Goal: Information Seeking & Learning: Learn about a topic

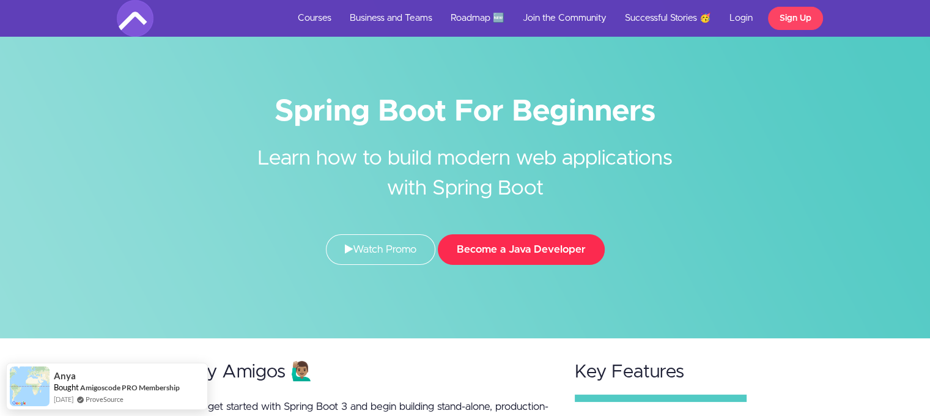
click at [522, 256] on button "Become a Java Developer" at bounding box center [521, 249] width 167 height 31
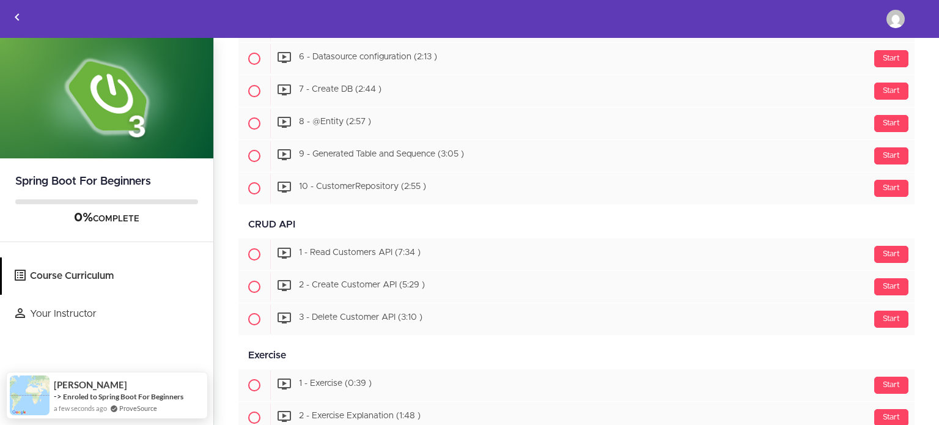
scroll to position [1137, 0]
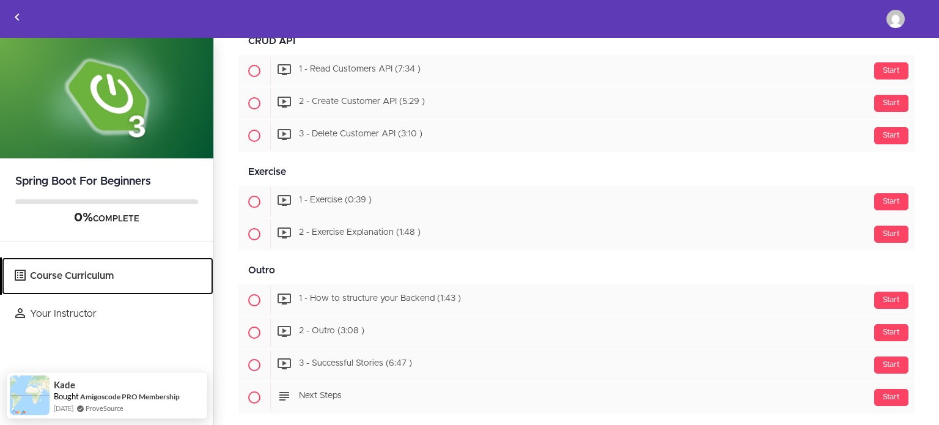
click at [123, 276] on link "Course Curriculum" at bounding box center [108, 275] width 212 height 37
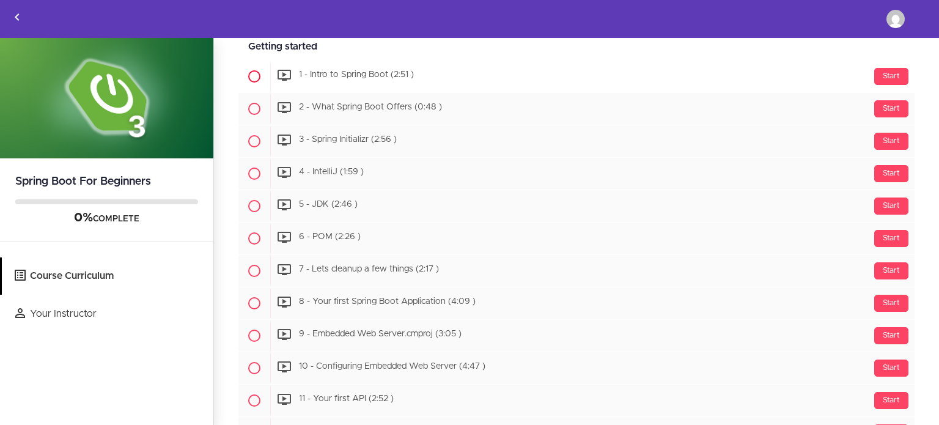
scroll to position [257, 0]
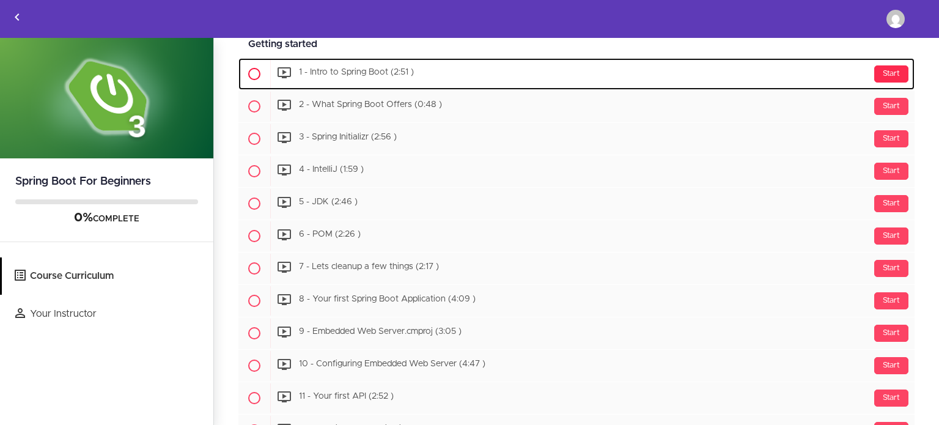
click at [876, 70] on div "Start" at bounding box center [891, 73] width 34 height 17
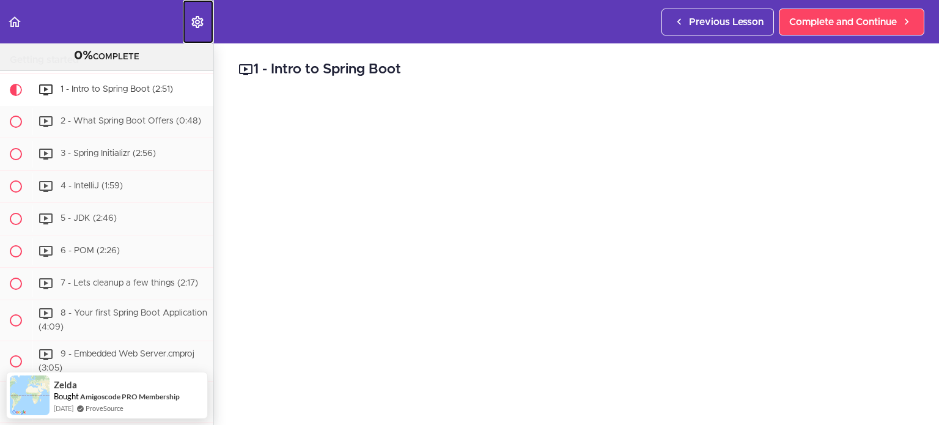
click at [199, 24] on icon "Settings Menu" at bounding box center [197, 22] width 15 height 15
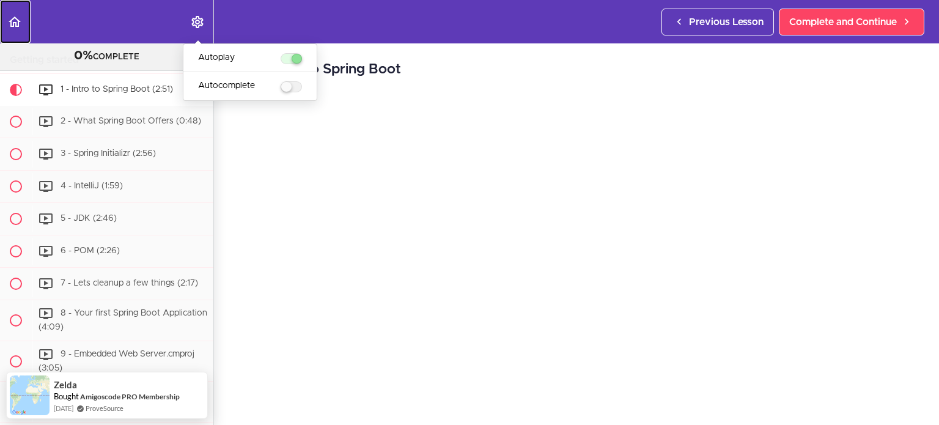
click at [12, 26] on icon "Back to course curriculum" at bounding box center [14, 22] width 15 height 15
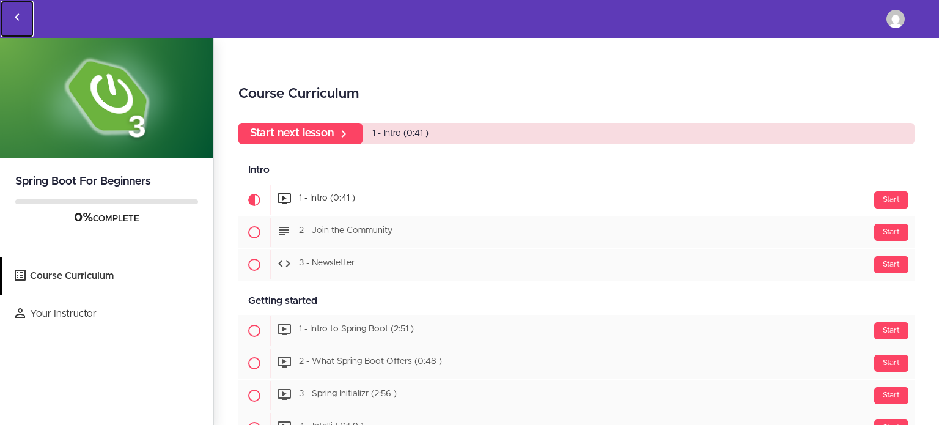
click at [10, 18] on icon "Back to courses" at bounding box center [17, 17] width 15 height 15
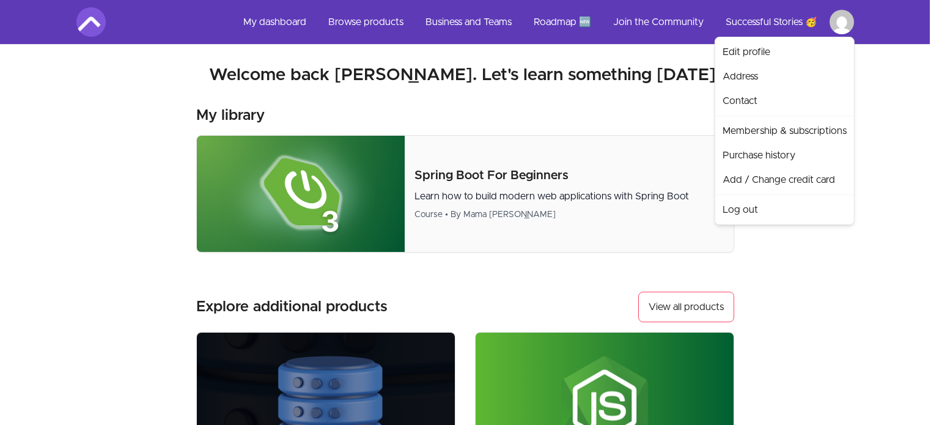
click at [383, 22] on html "Skip to main content Main menu Includes navigation links and user settings My d…" at bounding box center [469, 393] width 939 height 786
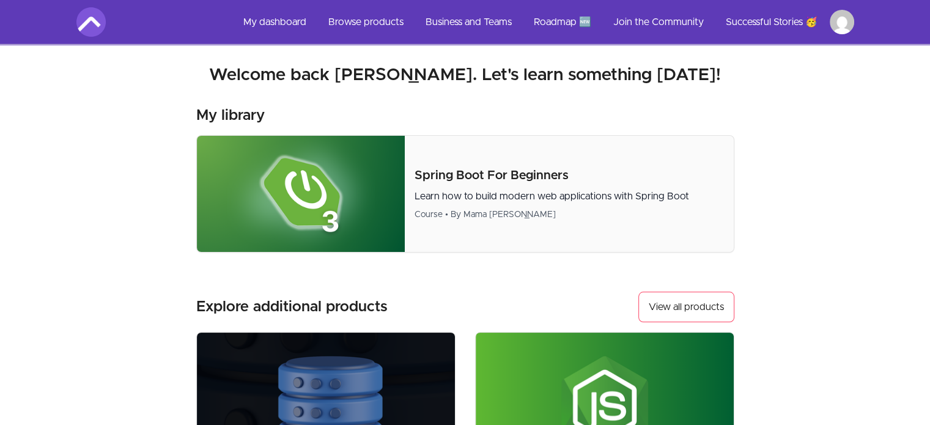
click at [840, 13] on html "Skip to main content Main menu Includes navigation links and user settings My d…" at bounding box center [465, 393] width 930 height 786
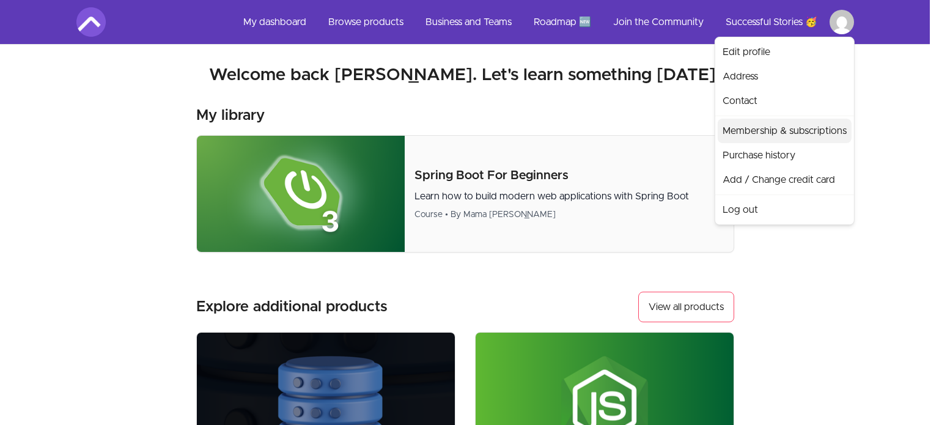
click at [790, 132] on link "Membership & subscriptions" at bounding box center [785, 131] width 134 height 24
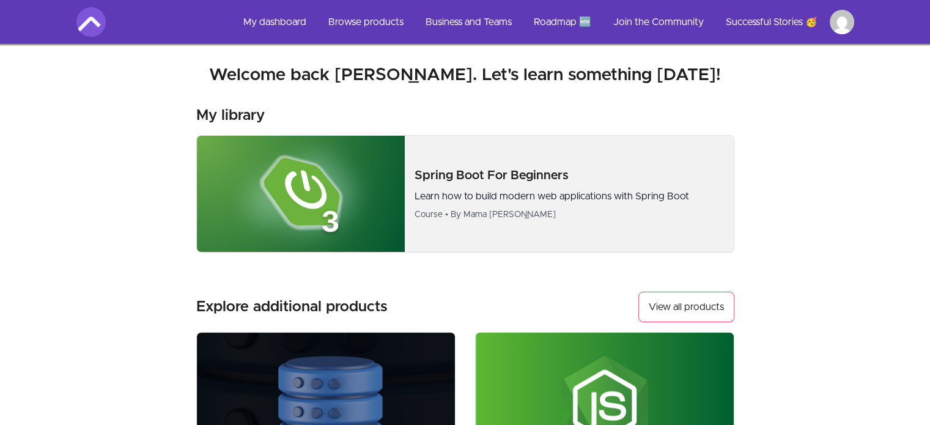
click at [586, 171] on p "Spring Boot For Beginners" at bounding box center [569, 175] width 309 height 17
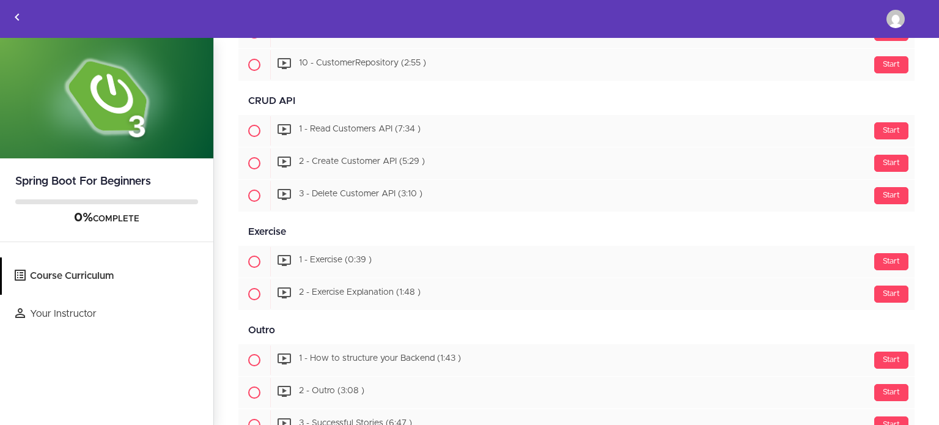
scroll to position [1137, 0]
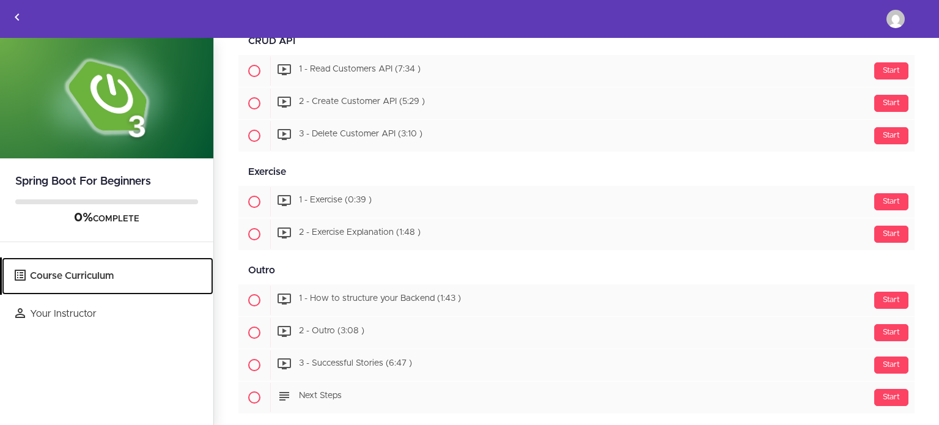
click at [48, 273] on link "Course Curriculum" at bounding box center [108, 275] width 212 height 37
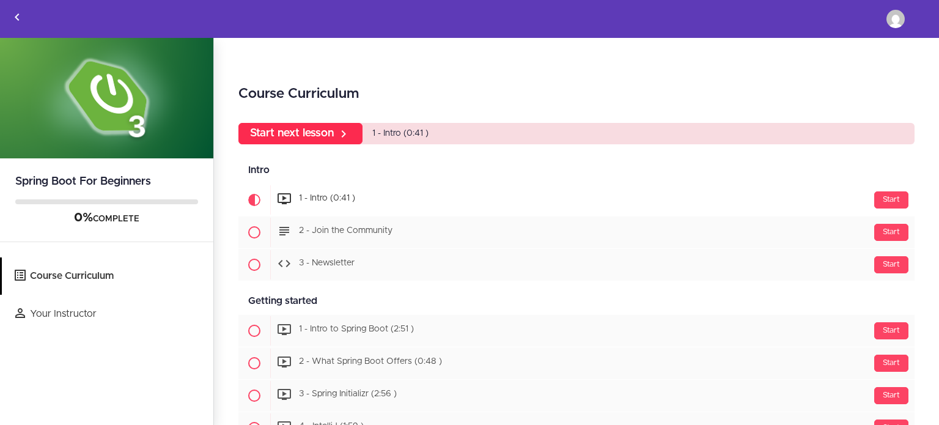
click at [346, 133] on icon at bounding box center [343, 134] width 15 height 15
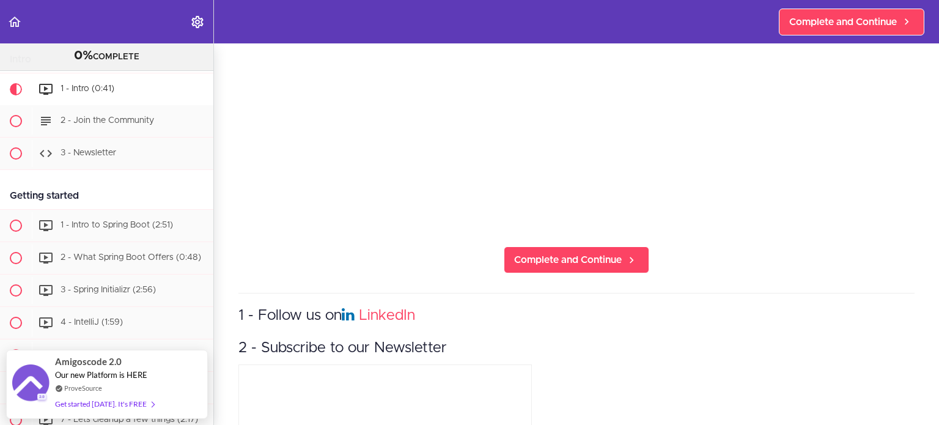
scroll to position [252, 0]
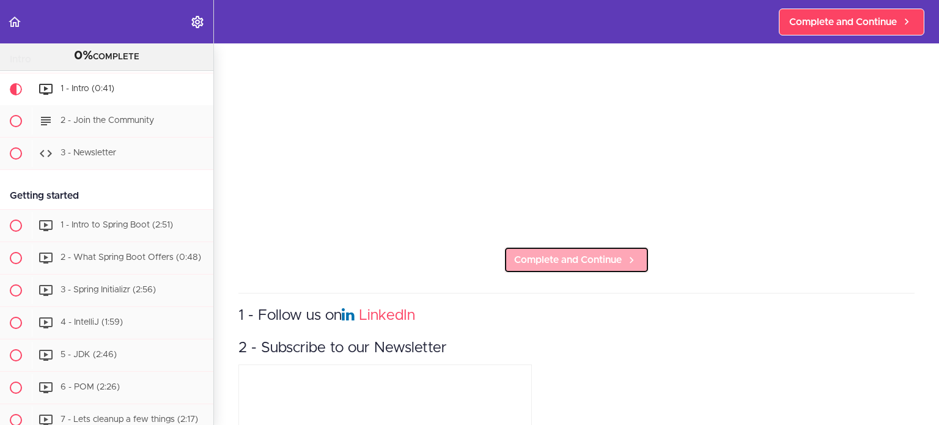
click at [614, 259] on span "Complete and Continue" at bounding box center [568, 260] width 108 height 15
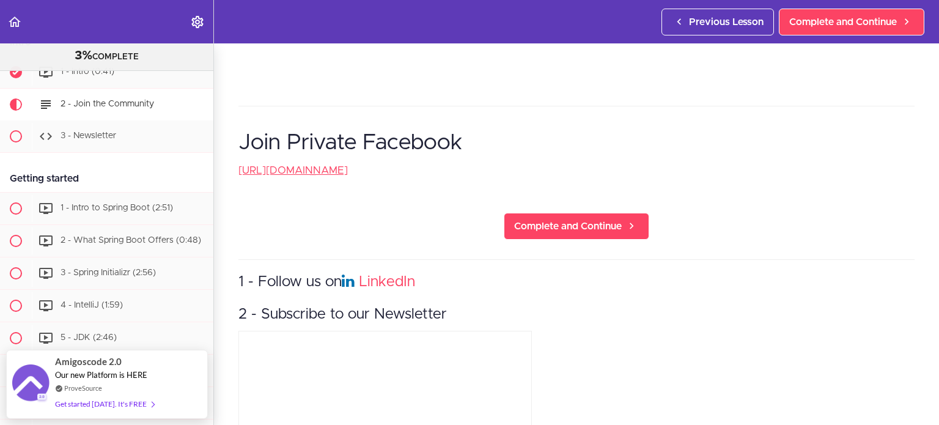
scroll to position [504, 0]
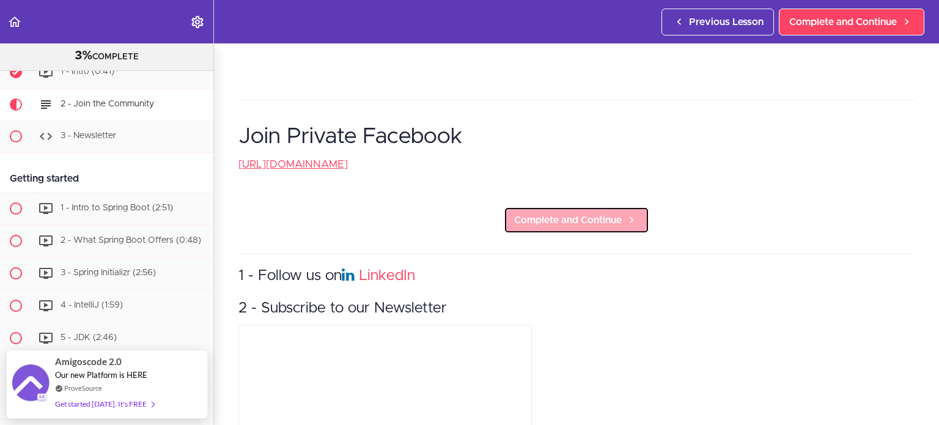
click at [588, 222] on span "Complete and Continue" at bounding box center [568, 220] width 108 height 15
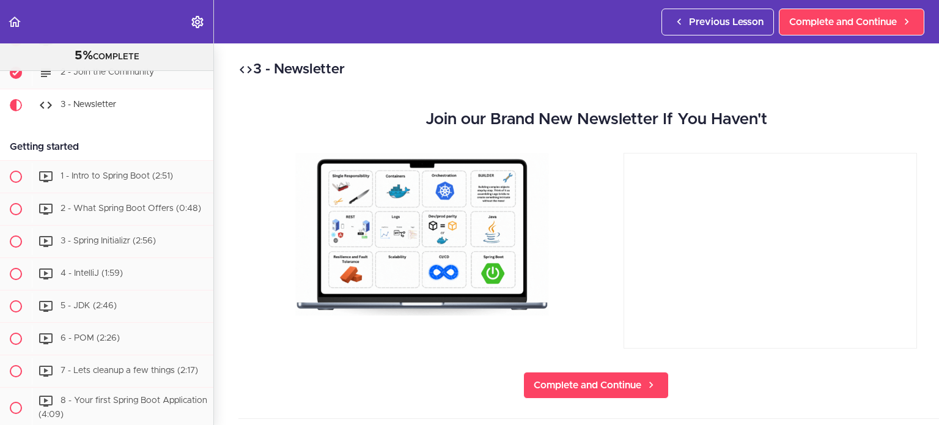
scroll to position [130, 0]
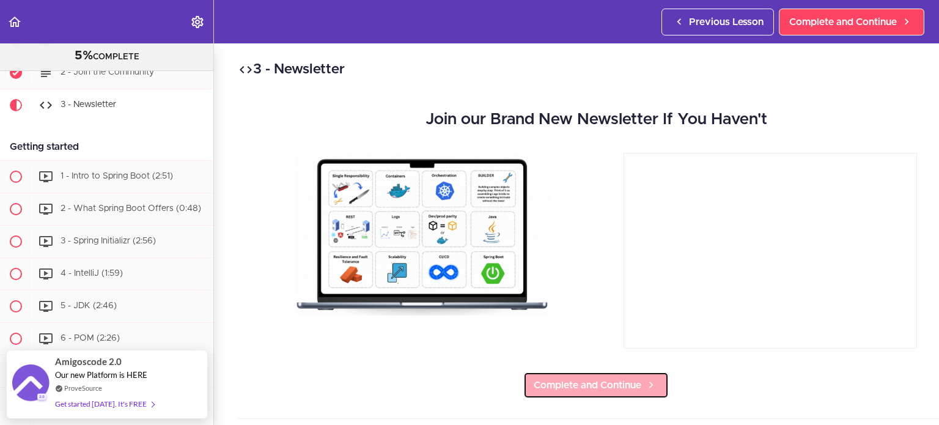
click at [580, 380] on span "Complete and Continue" at bounding box center [588, 385] width 108 height 15
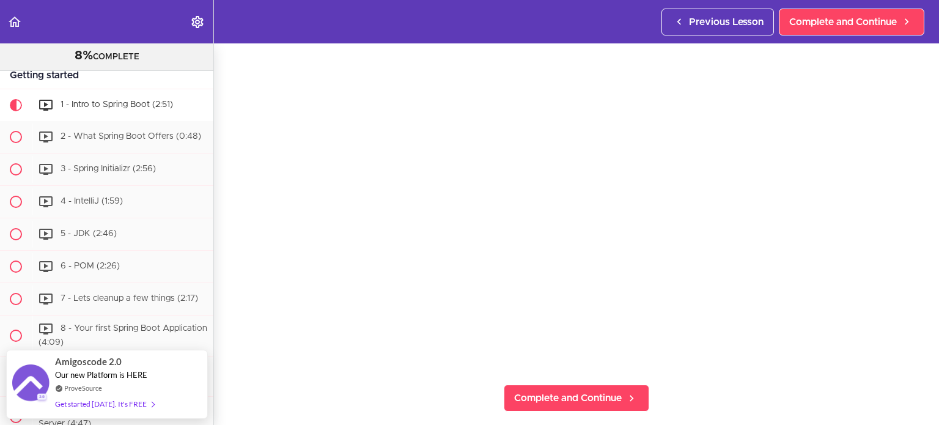
scroll to position [108, 0]
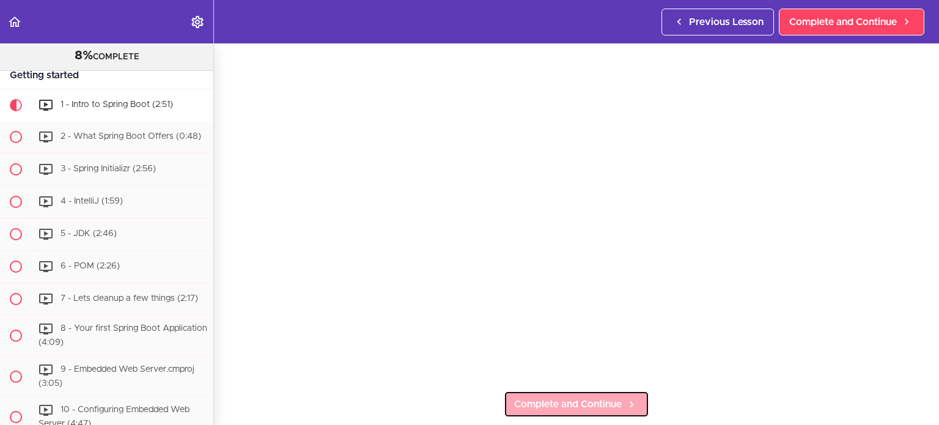
click at [565, 410] on link "Complete and Continue" at bounding box center [577, 404] width 146 height 27
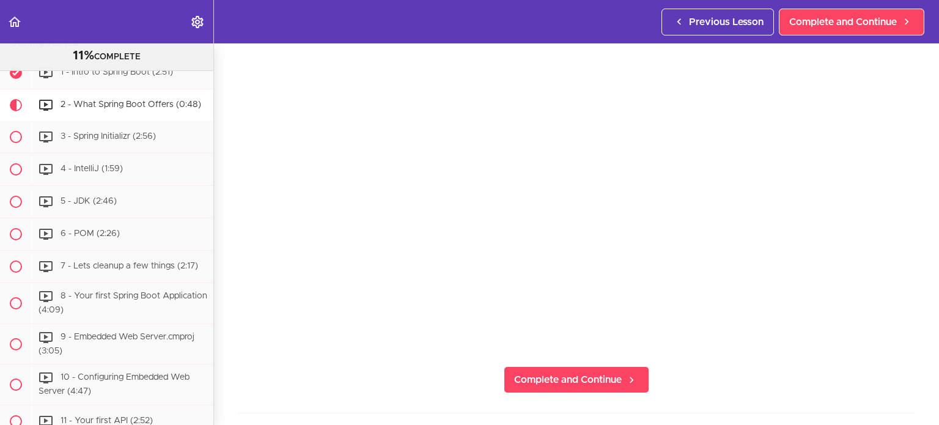
scroll to position [145, 0]
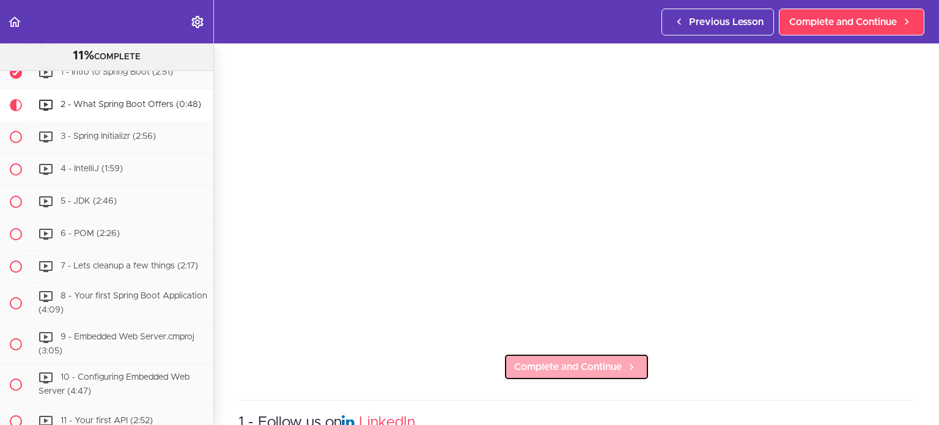
click at [602, 353] on link "Complete and Continue" at bounding box center [577, 366] width 146 height 27
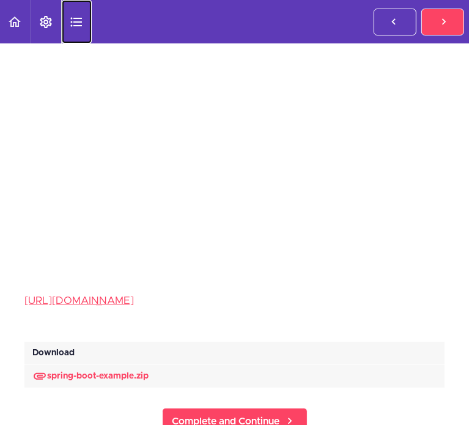
click at [84, 16] on icon "Course Sidebar" at bounding box center [76, 22] width 15 height 15
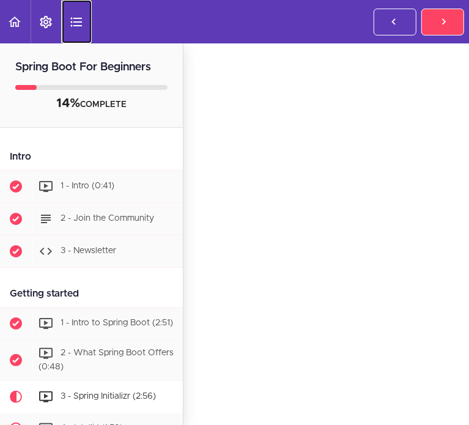
click at [84, 16] on icon "Course Sidebar" at bounding box center [76, 22] width 15 height 15
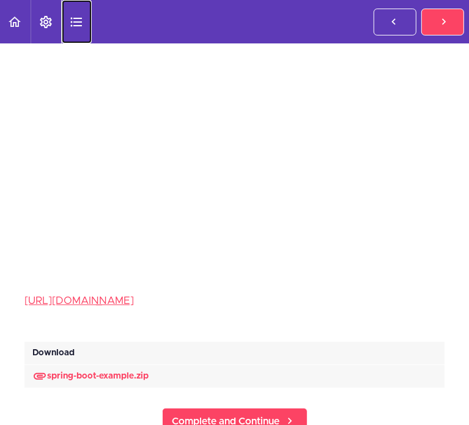
click at [84, 16] on icon "Course Sidebar" at bounding box center [76, 22] width 15 height 15
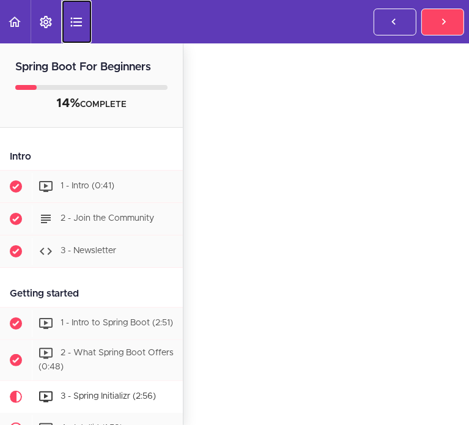
click at [84, 16] on icon "Course Sidebar" at bounding box center [76, 22] width 15 height 15
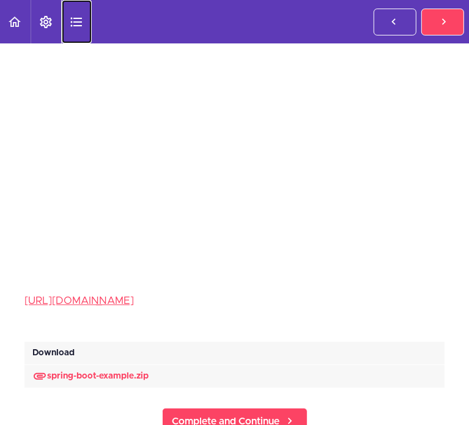
click at [84, 16] on icon "Course Sidebar" at bounding box center [76, 22] width 15 height 15
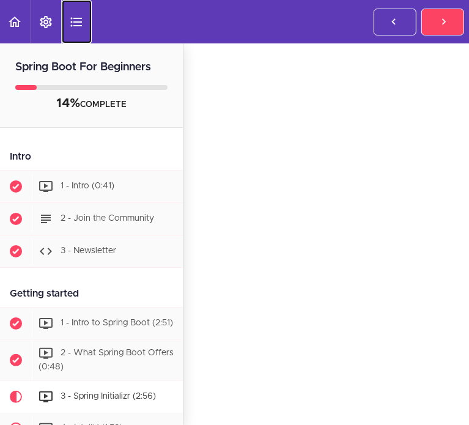
click at [84, 16] on icon "Course Sidebar" at bounding box center [76, 22] width 15 height 15
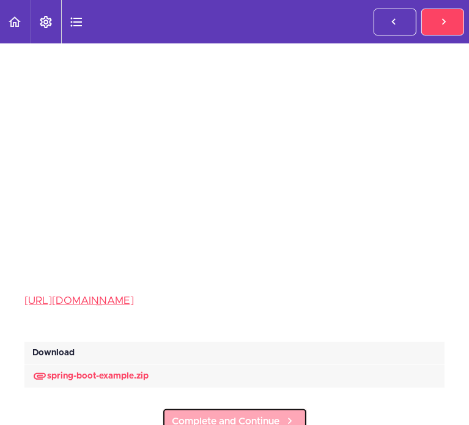
click at [280, 414] on span "Complete and Continue" at bounding box center [226, 421] width 108 height 15
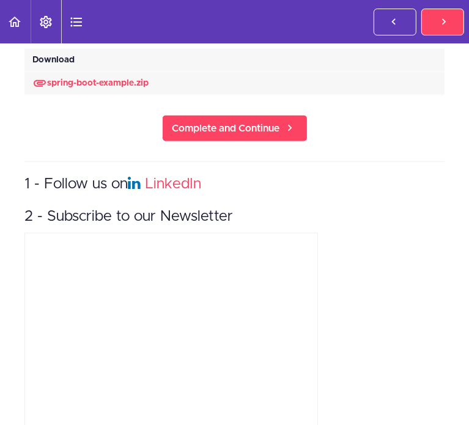
scroll to position [780, 0]
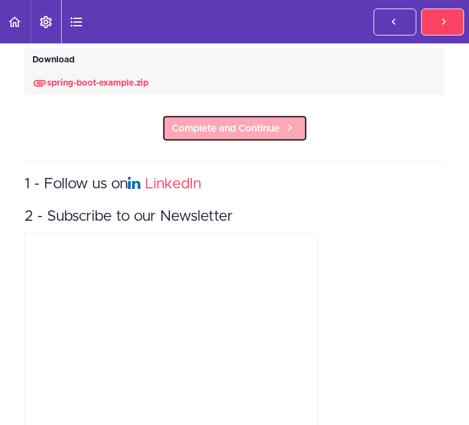
click at [308, 142] on link "Complete and Continue" at bounding box center [235, 128] width 146 height 27
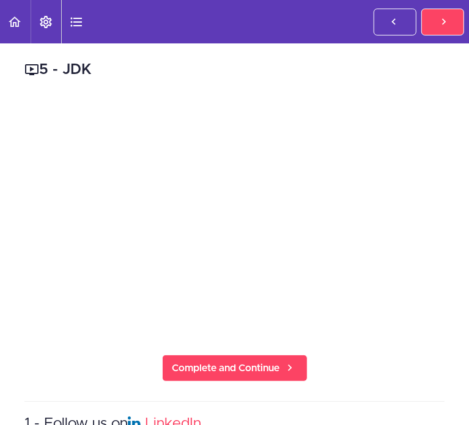
scroll to position [347, 0]
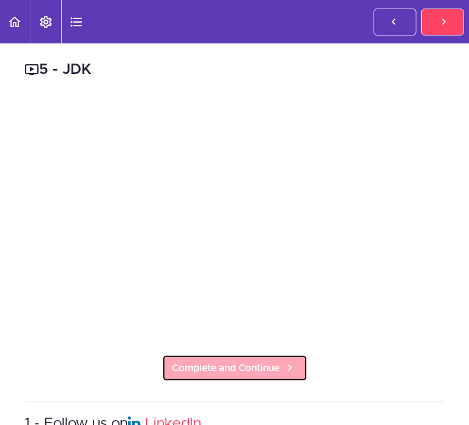
click at [280, 361] on span "Complete and Continue" at bounding box center [226, 368] width 108 height 15
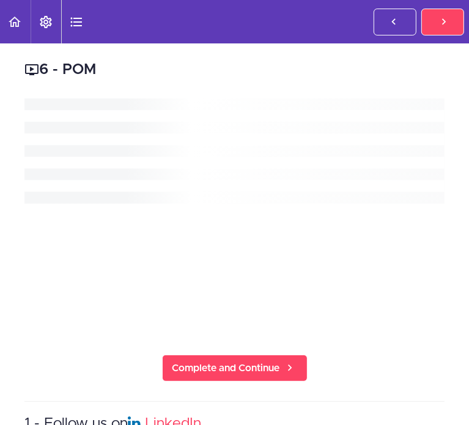
scroll to position [380, 0]
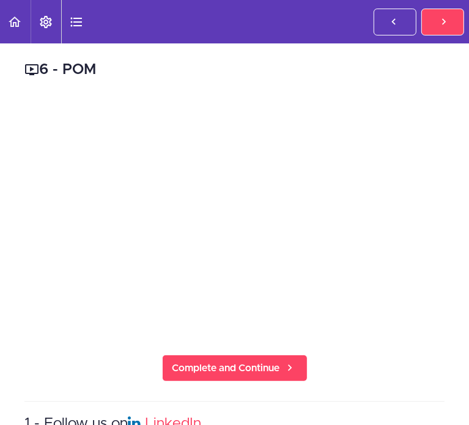
scroll to position [0, 66]
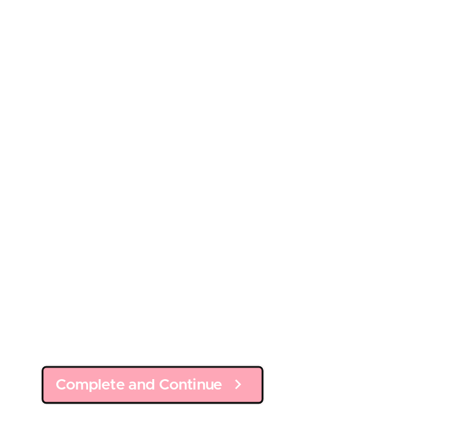
click at [280, 361] on span "Complete and Continue" at bounding box center [226, 368] width 108 height 15
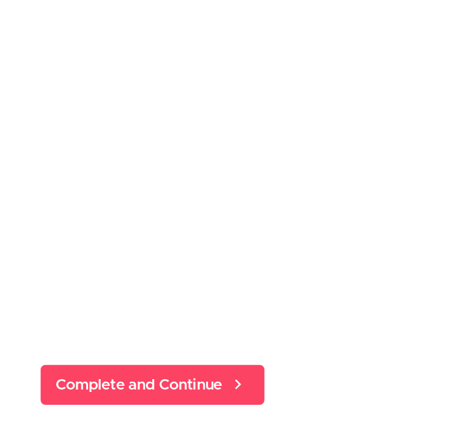
scroll to position [412, 0]
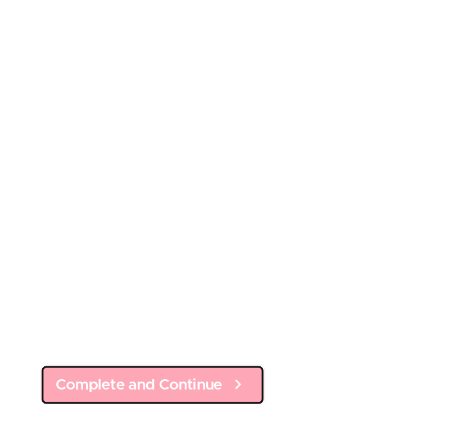
click at [280, 361] on span "Complete and Continue" at bounding box center [226, 368] width 108 height 15
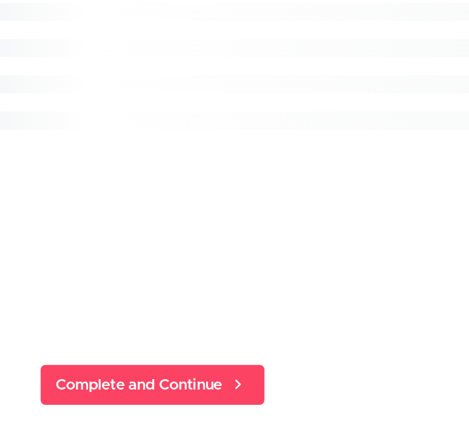
scroll to position [453, 0]
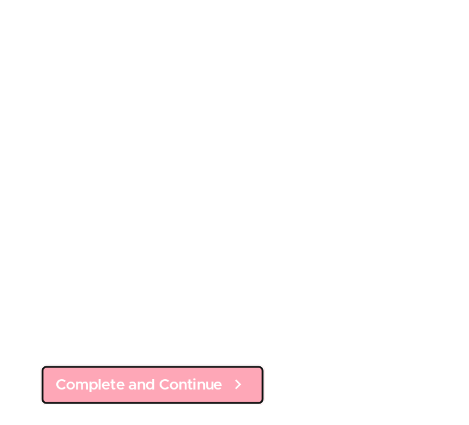
click at [280, 361] on span "Complete and Continue" at bounding box center [226, 368] width 108 height 15
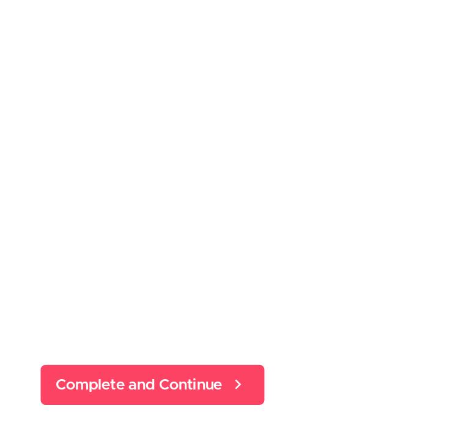
scroll to position [0, 66]
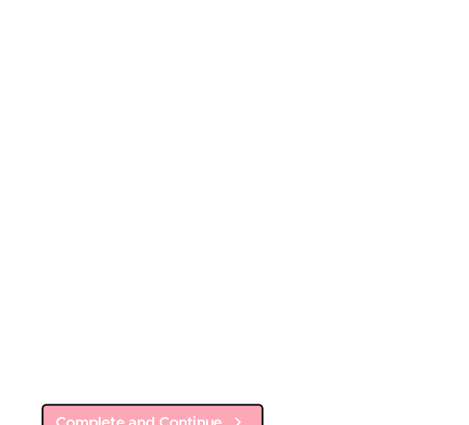
click at [280, 361] on span "Complete and Continue" at bounding box center [226, 368] width 108 height 15
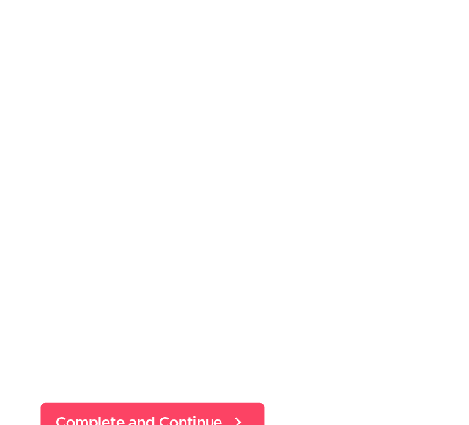
scroll to position [533, 0]
